Goal: Transaction & Acquisition: Purchase product/service

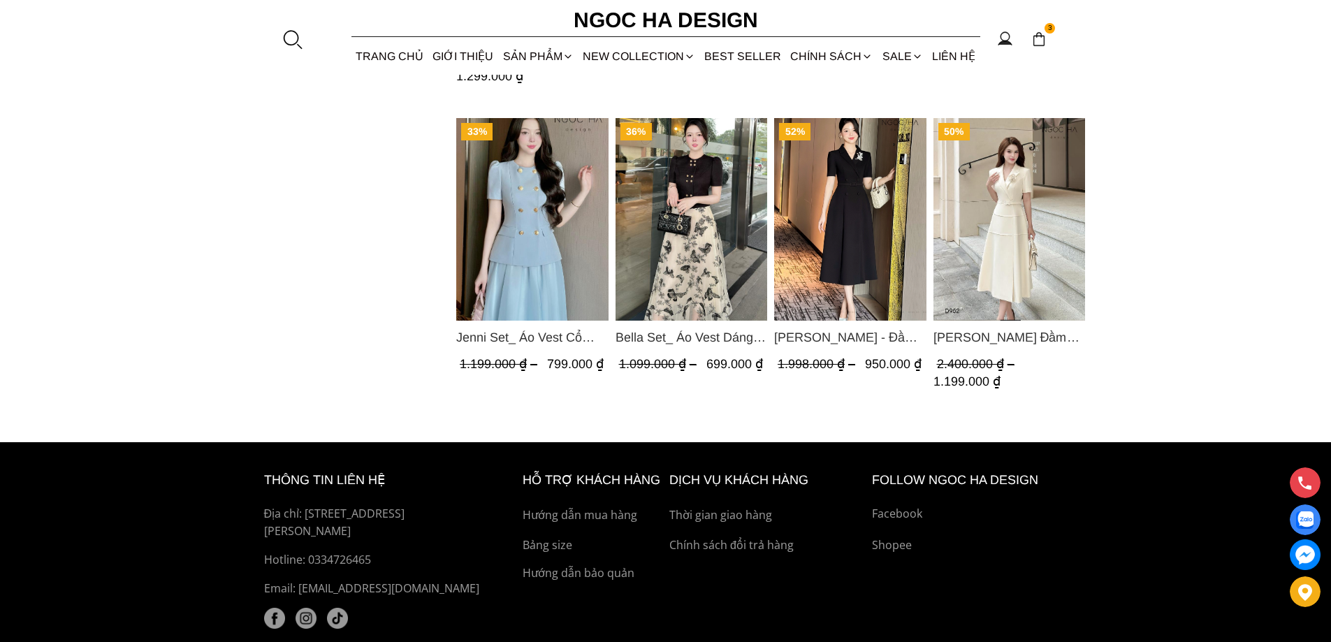
scroll to position [1224, 0]
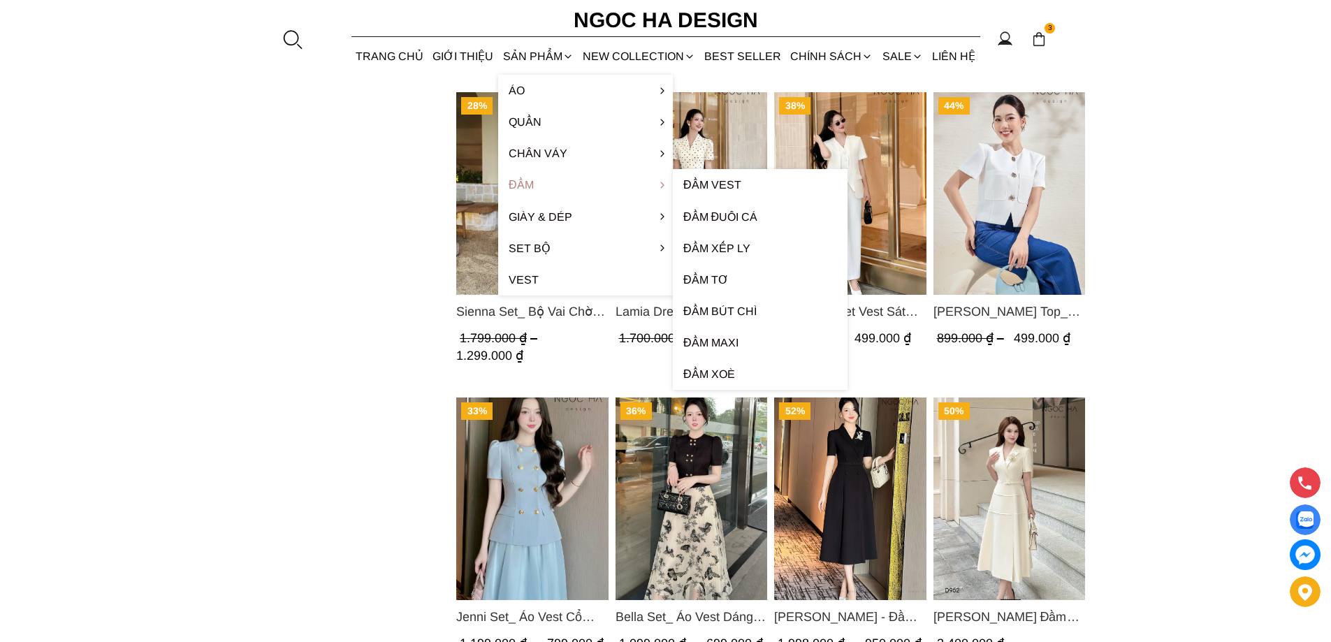
click at [568, 175] on link "Đầm" at bounding box center [585, 184] width 175 height 31
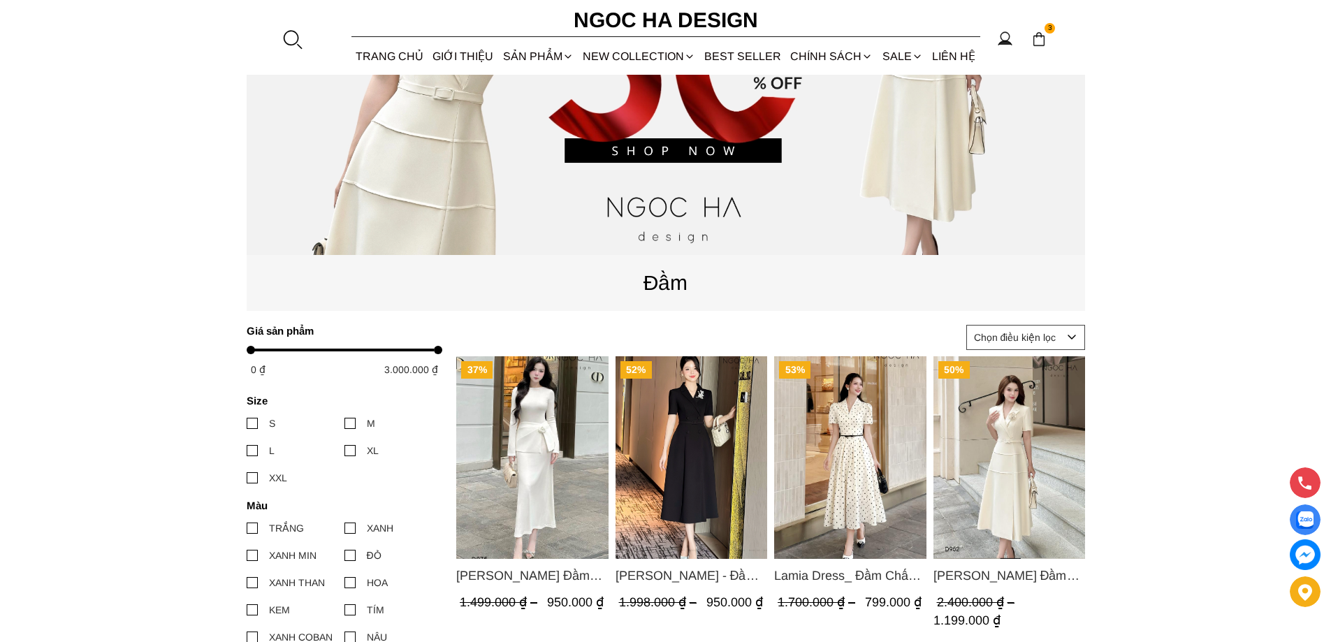
scroll to position [419, 0]
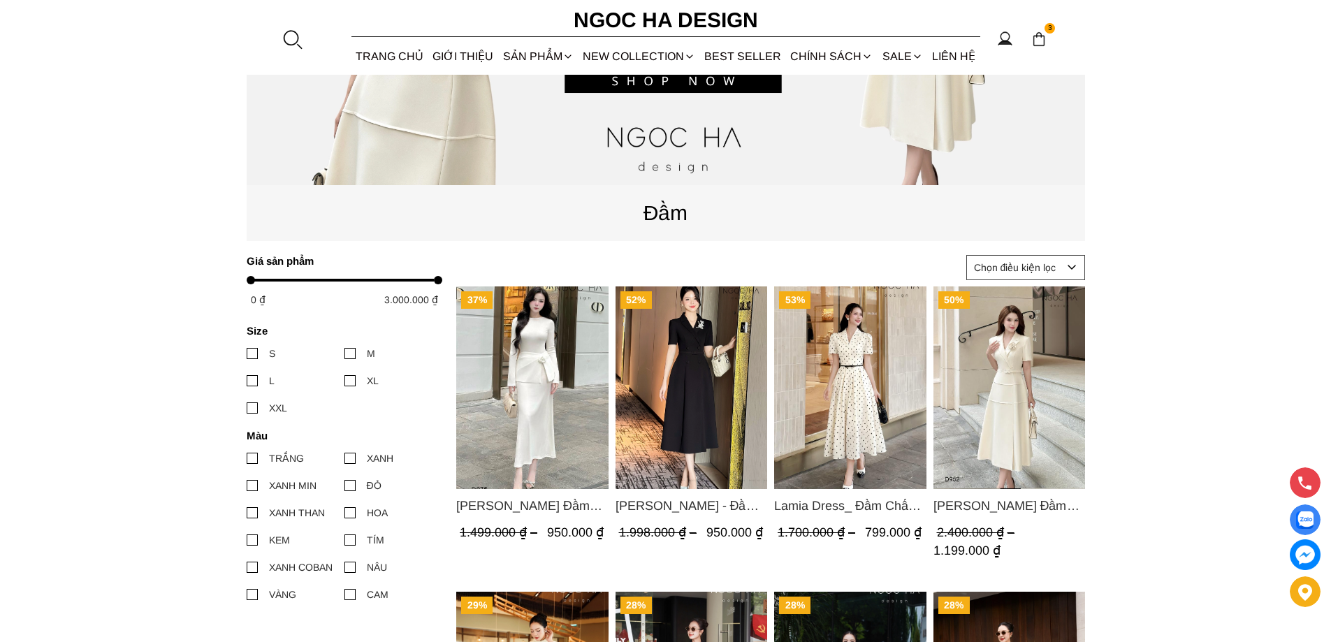
click at [553, 356] on img "Product image - Lisa Dress_ Đầm Thun Ôm Kết Hợp Chân Váy Choàng Hông D975" at bounding box center [532, 388] width 152 height 203
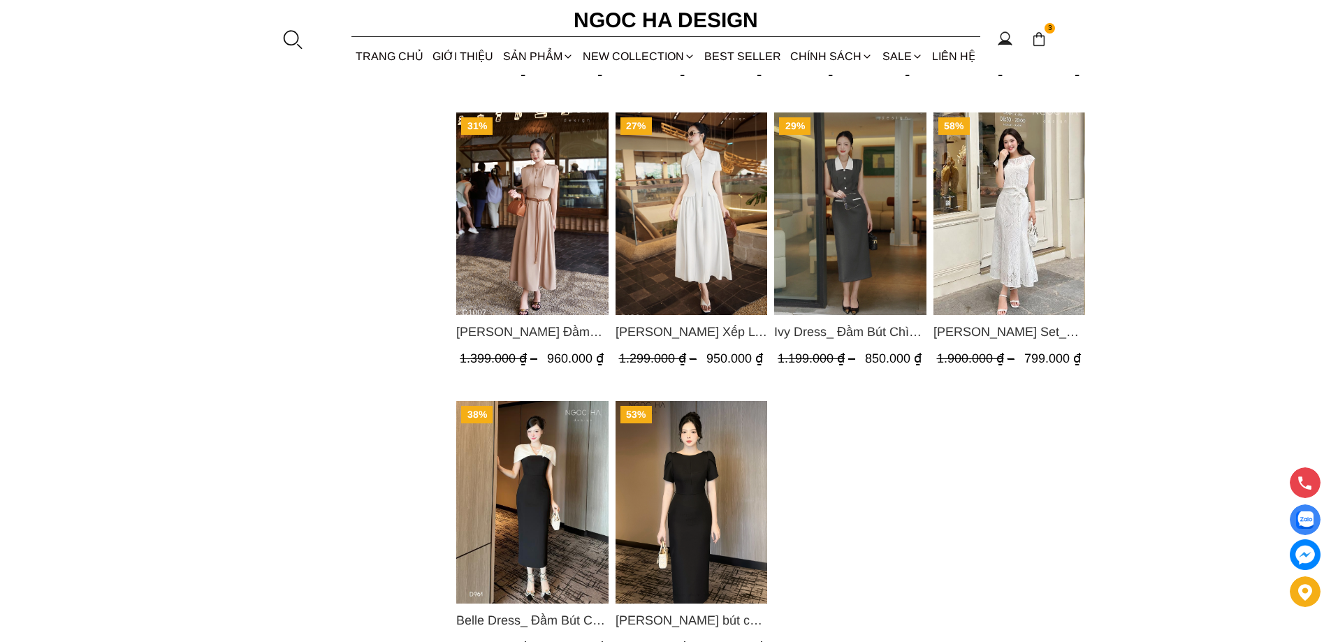
scroll to position [1118, 0]
